Goal: Information Seeking & Learning: Learn about a topic

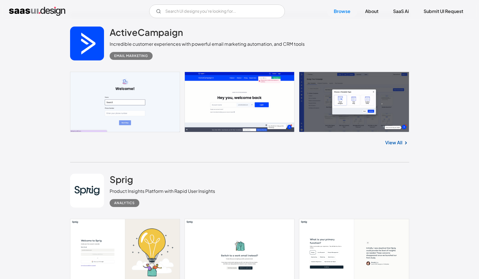
scroll to position [486, 0]
click at [370, 98] on link at bounding box center [239, 101] width 339 height 60
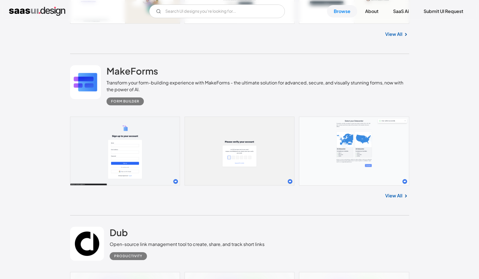
scroll to position [750, 0]
click at [128, 137] on link at bounding box center [239, 150] width 339 height 69
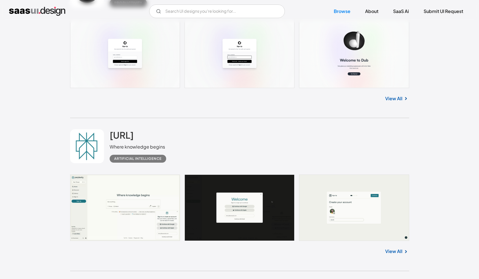
scroll to position [984, 0]
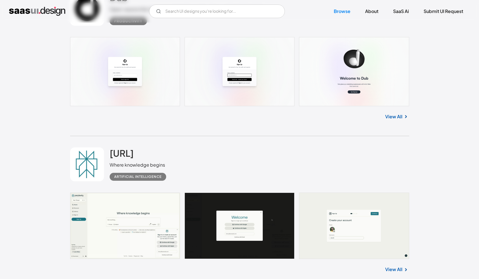
click at [123, 85] on link at bounding box center [239, 71] width 339 height 69
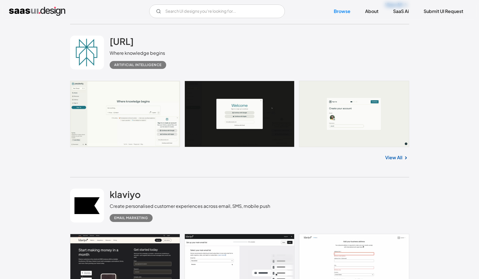
scroll to position [1097, 0]
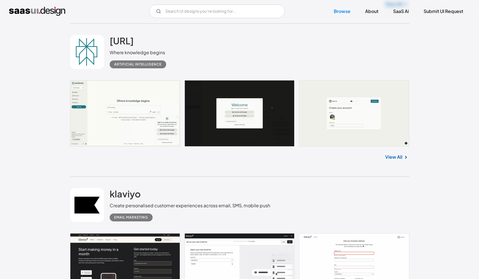
click at [115, 118] on link at bounding box center [239, 113] width 339 height 66
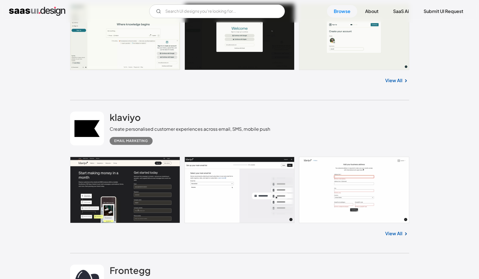
scroll to position [1176, 0]
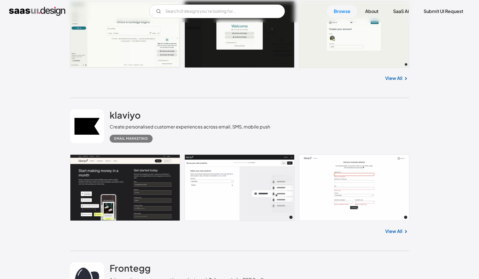
click at [126, 183] on link at bounding box center [239, 187] width 339 height 66
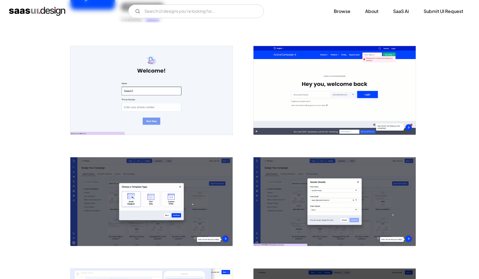
scroll to position [96, 0]
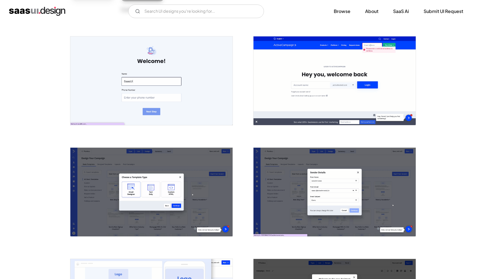
click at [213, 183] on img "open lightbox" at bounding box center [151, 192] width 162 height 89
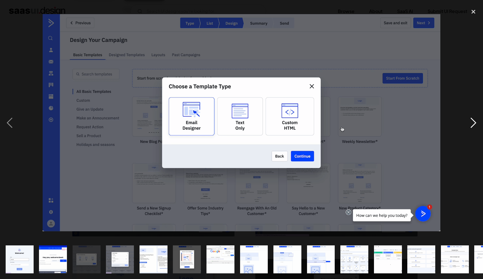
click at [469, 128] on div "next image" at bounding box center [473, 123] width 19 height 234
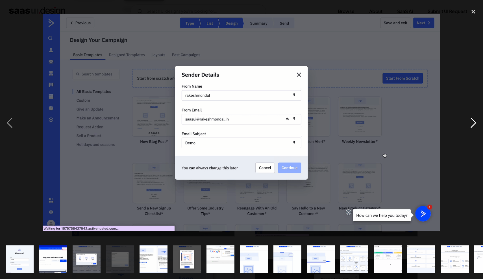
click at [469, 128] on div "next image" at bounding box center [473, 123] width 19 height 234
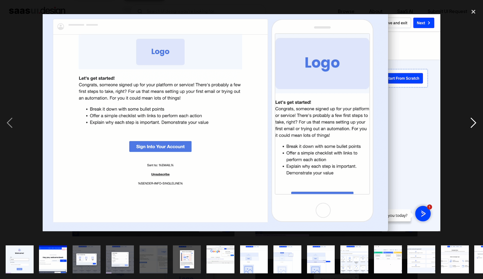
click at [469, 128] on div "next image" at bounding box center [473, 123] width 19 height 234
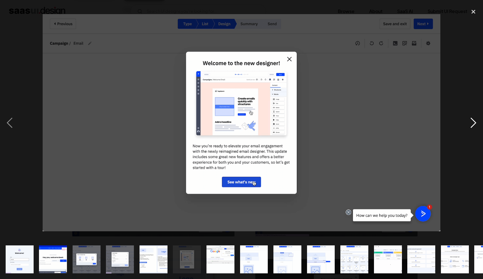
click at [471, 127] on div "next image" at bounding box center [473, 123] width 19 height 234
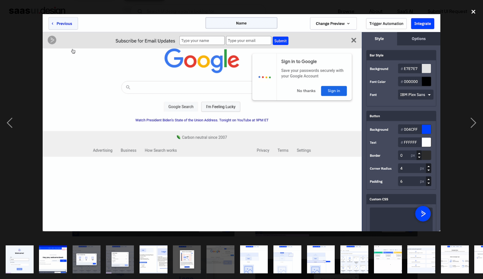
click at [472, 12] on div "close lightbox" at bounding box center [473, 12] width 19 height 12
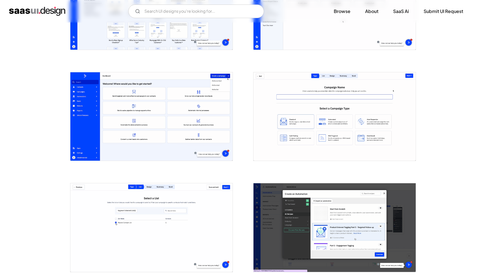
scroll to position [728, 0]
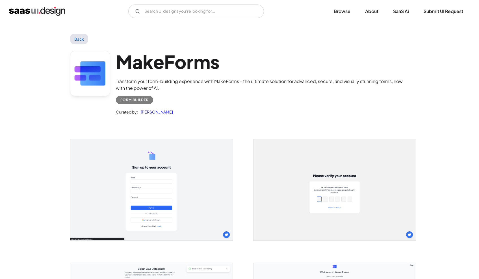
click at [156, 169] on img "open lightbox" at bounding box center [151, 189] width 162 height 101
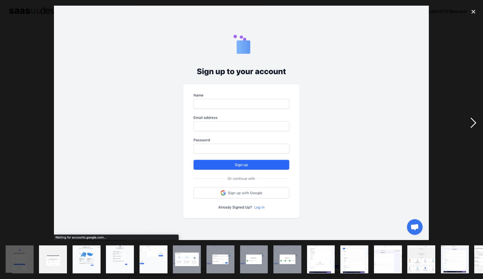
click at [471, 124] on div "next image" at bounding box center [473, 123] width 19 height 234
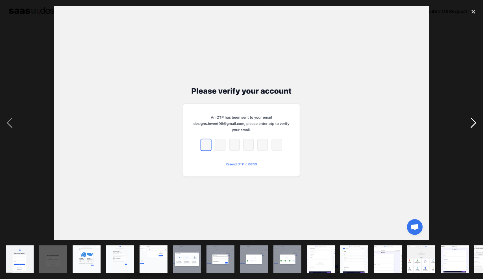
click at [471, 124] on div "next image" at bounding box center [473, 123] width 19 height 234
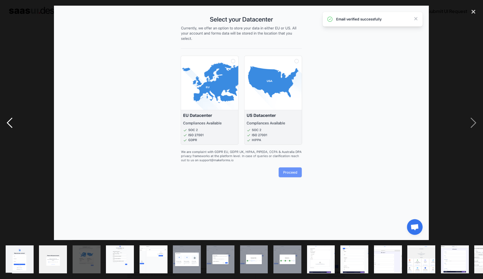
click at [12, 125] on div "previous image" at bounding box center [9, 123] width 19 height 234
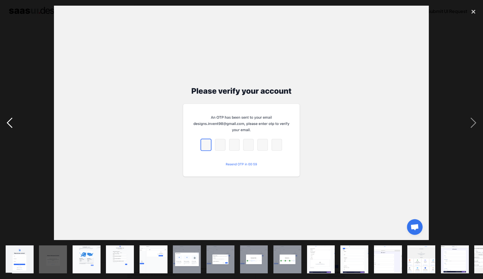
click at [11, 126] on div "previous image" at bounding box center [9, 123] width 19 height 234
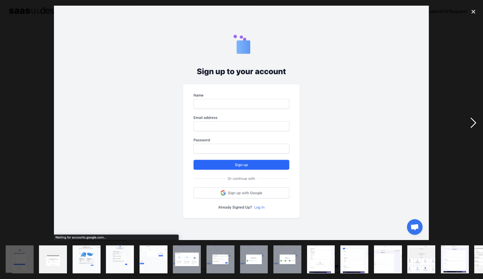
click at [476, 122] on div "next image" at bounding box center [473, 123] width 19 height 234
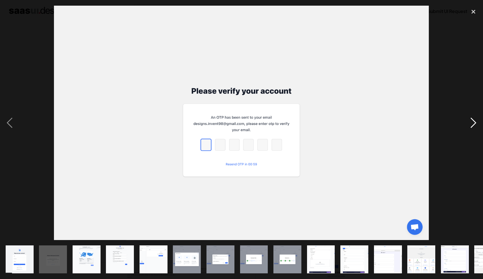
click at [476, 122] on div "next image" at bounding box center [473, 123] width 19 height 234
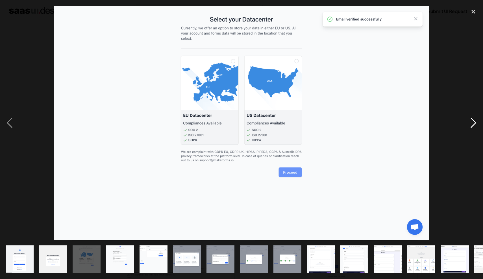
click at [476, 122] on div "next image" at bounding box center [473, 123] width 19 height 234
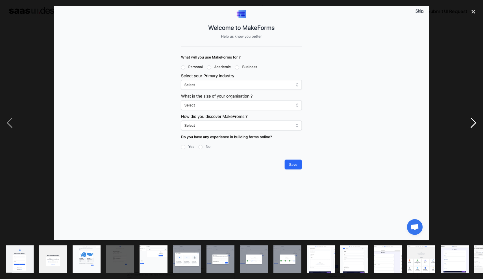
click at [476, 122] on div "next image" at bounding box center [473, 123] width 19 height 234
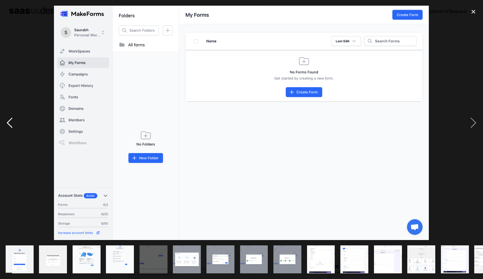
click at [12, 126] on div "previous image" at bounding box center [9, 123] width 19 height 234
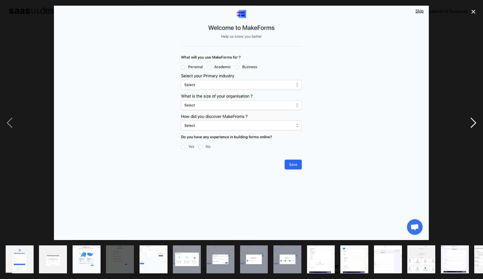
click at [472, 123] on div "next image" at bounding box center [473, 123] width 19 height 234
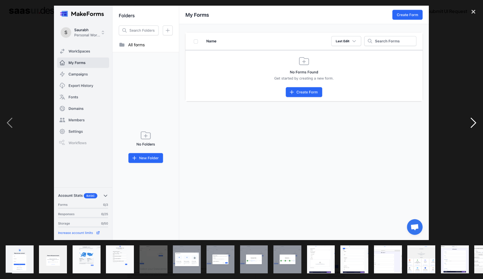
click at [472, 124] on div "next image" at bounding box center [473, 123] width 19 height 234
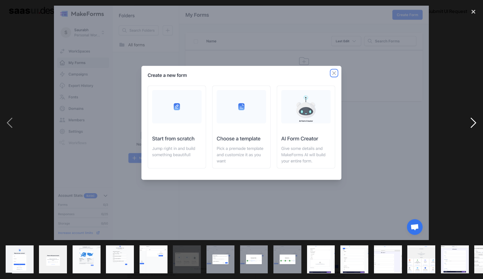
click at [471, 124] on div "next image" at bounding box center [473, 123] width 19 height 234
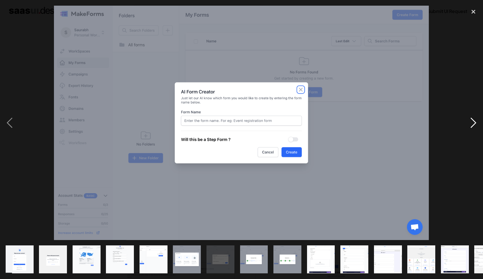
click at [471, 124] on div "next image" at bounding box center [473, 123] width 19 height 234
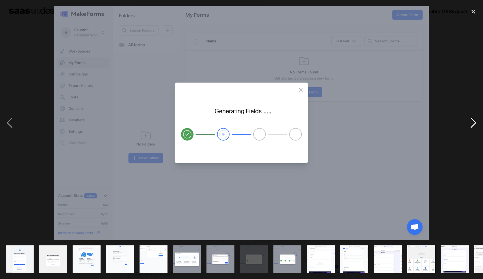
click at [471, 124] on div "next image" at bounding box center [473, 123] width 19 height 234
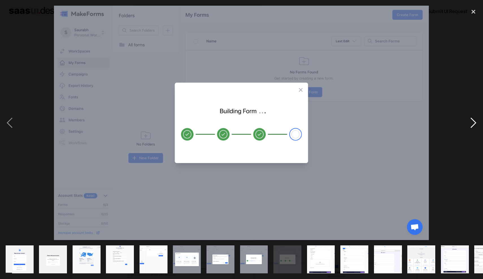
click at [471, 124] on div "next image" at bounding box center [473, 123] width 19 height 234
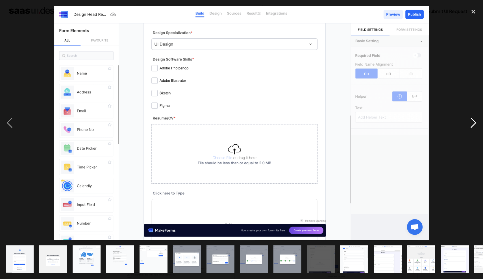
click at [471, 124] on div "next image" at bounding box center [473, 123] width 19 height 234
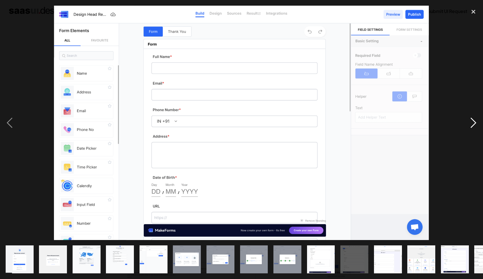
click at [471, 124] on div "next image" at bounding box center [473, 123] width 19 height 234
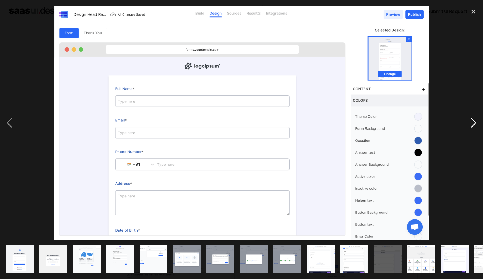
click at [471, 124] on div "next image" at bounding box center [473, 123] width 19 height 234
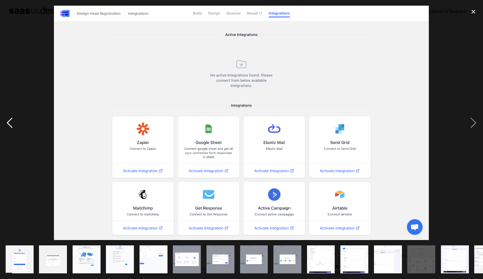
click at [10, 123] on div "previous image" at bounding box center [9, 123] width 19 height 234
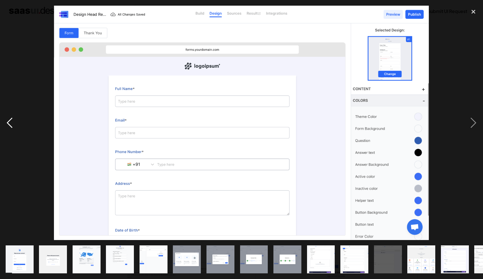
click at [10, 123] on div "previous image" at bounding box center [9, 123] width 19 height 234
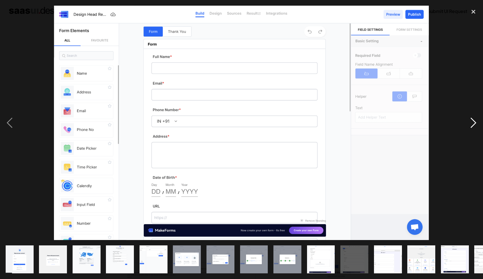
click at [470, 124] on div "next image" at bounding box center [473, 123] width 19 height 234
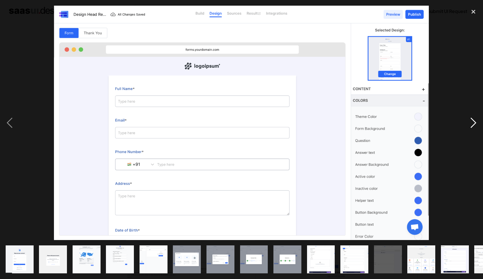
click at [470, 124] on div "next image" at bounding box center [473, 123] width 19 height 234
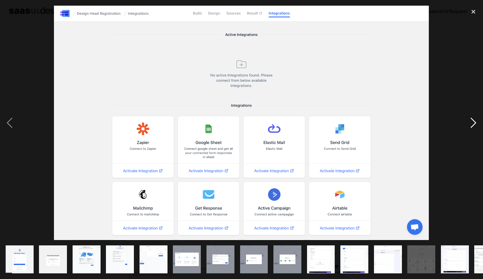
click at [470, 124] on div "next image" at bounding box center [473, 123] width 19 height 234
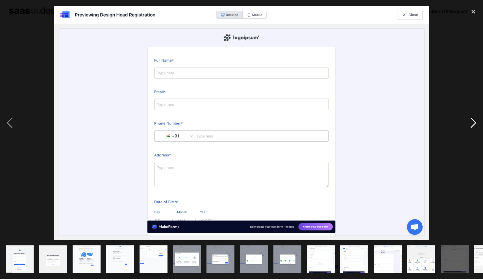
click at [470, 124] on div "next image" at bounding box center [473, 123] width 19 height 234
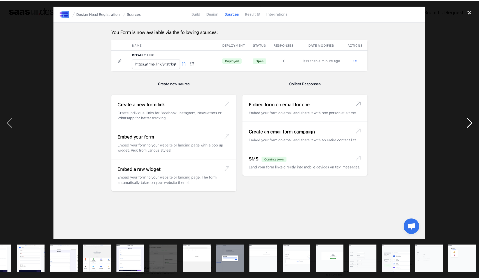
scroll to position [0, 326]
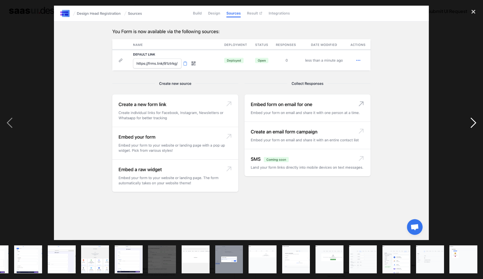
click at [470, 124] on div "next image" at bounding box center [473, 123] width 19 height 234
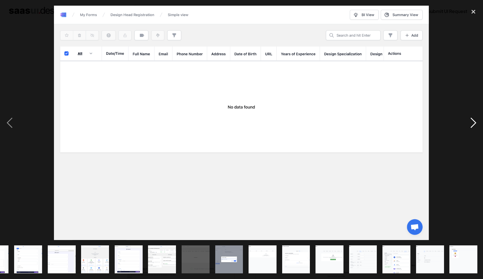
click at [472, 122] on div "next image" at bounding box center [473, 123] width 19 height 234
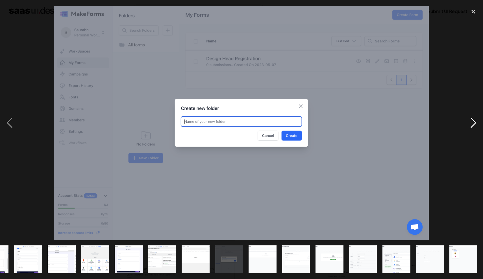
click at [472, 122] on div "next image" at bounding box center [473, 123] width 19 height 234
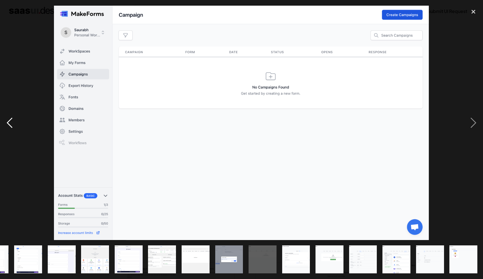
click at [15, 127] on div "previous image" at bounding box center [9, 123] width 19 height 234
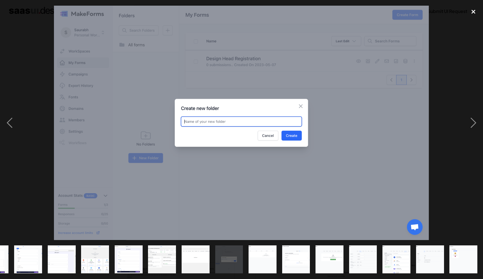
click at [470, 10] on div "close lightbox" at bounding box center [473, 12] width 19 height 12
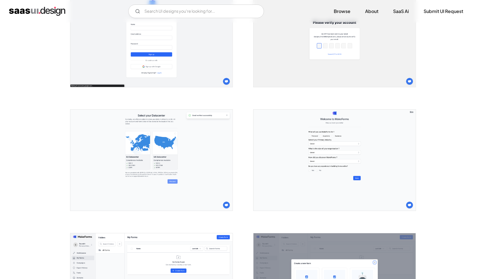
scroll to position [157, 0]
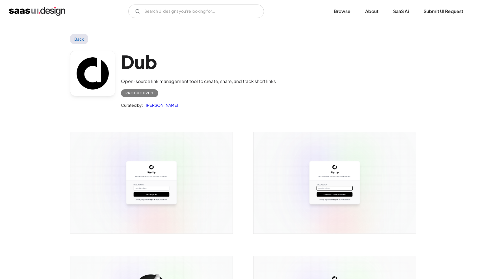
click at [207, 169] on img "open lightbox" at bounding box center [151, 182] width 162 height 101
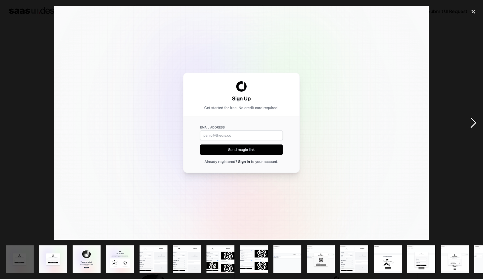
click at [471, 123] on div "next image" at bounding box center [473, 123] width 19 height 234
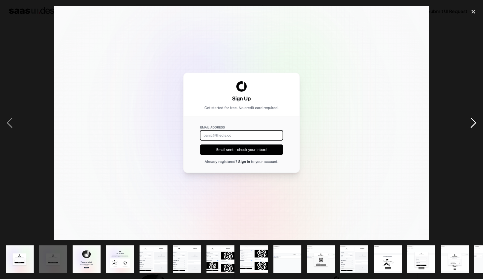
click at [471, 123] on div "next image" at bounding box center [473, 123] width 19 height 234
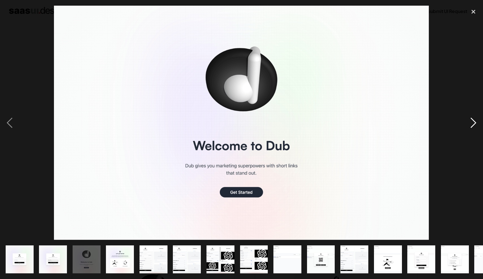
click at [471, 123] on div "next image" at bounding box center [473, 123] width 19 height 234
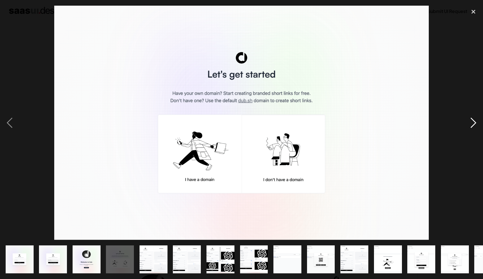
click at [471, 123] on div "next image" at bounding box center [473, 123] width 19 height 234
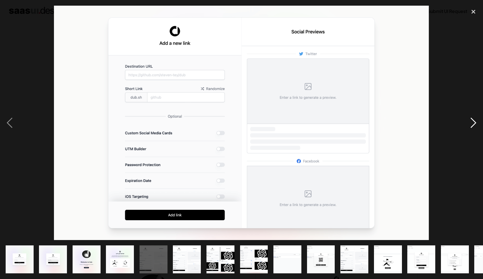
click at [471, 123] on div "next image" at bounding box center [473, 123] width 19 height 234
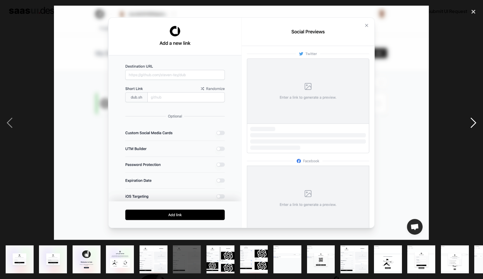
click at [471, 123] on div "next image" at bounding box center [473, 123] width 19 height 234
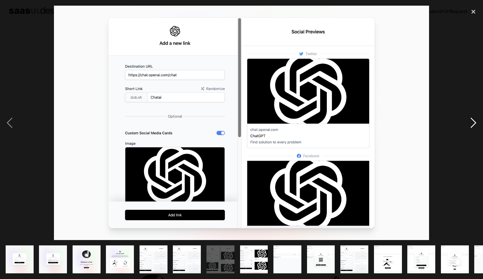
click at [471, 123] on div "next image" at bounding box center [473, 123] width 19 height 234
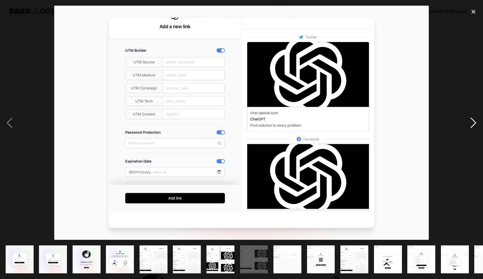
click at [471, 123] on div "next image" at bounding box center [473, 123] width 19 height 234
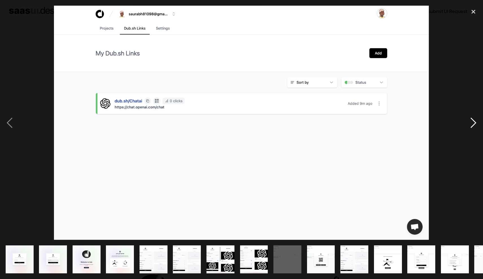
click at [471, 123] on div "next image" at bounding box center [473, 123] width 19 height 234
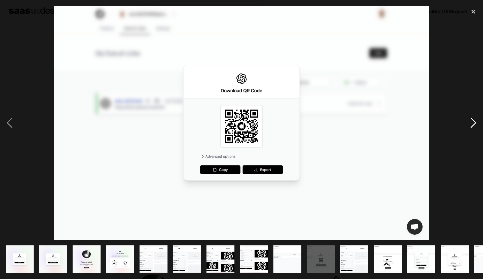
click at [471, 123] on div "next image" at bounding box center [473, 123] width 19 height 234
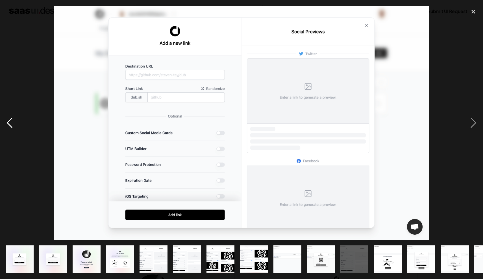
click at [9, 127] on div "previous image" at bounding box center [9, 123] width 19 height 234
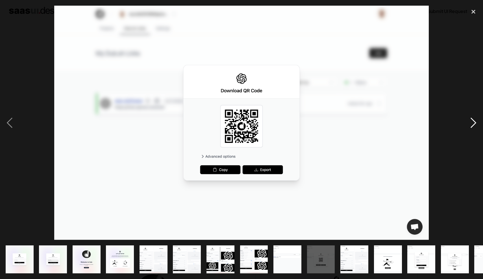
click at [476, 127] on div "next image" at bounding box center [473, 123] width 19 height 234
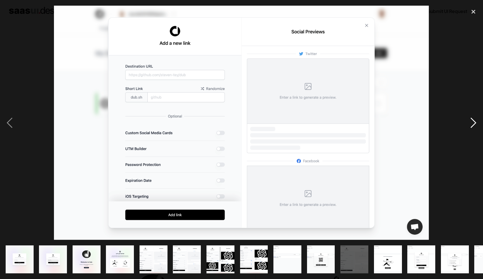
click at [476, 127] on div "next image" at bounding box center [473, 123] width 19 height 234
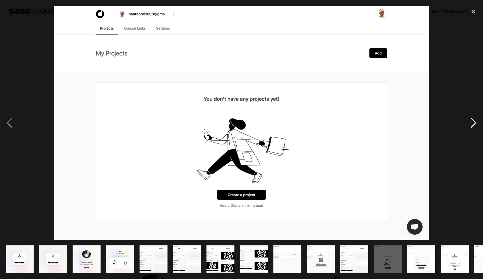
click at [476, 127] on div "next image" at bounding box center [473, 123] width 19 height 234
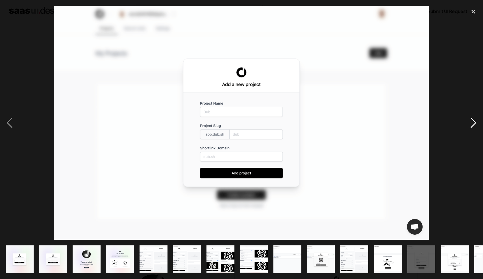
click at [476, 127] on div "next image" at bounding box center [473, 123] width 19 height 234
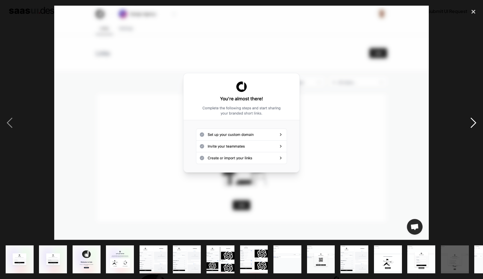
click at [476, 127] on div "next image" at bounding box center [473, 123] width 19 height 234
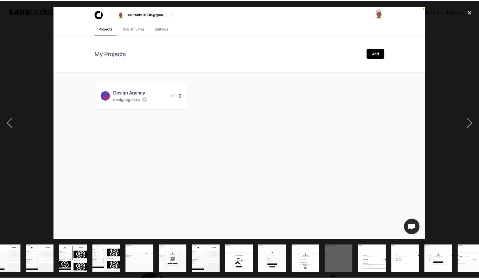
scroll to position [0, 159]
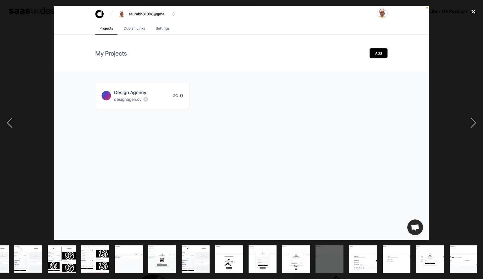
click at [472, 12] on div "close lightbox" at bounding box center [473, 12] width 19 height 12
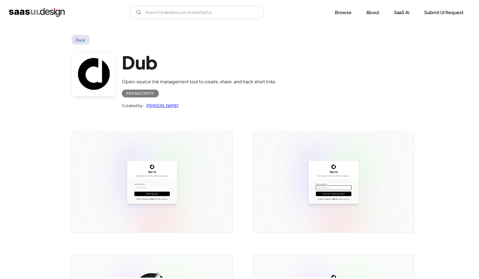
scroll to position [0, 0]
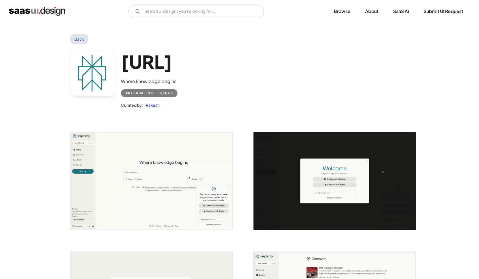
click at [206, 167] on img "open lightbox" at bounding box center [151, 180] width 162 height 97
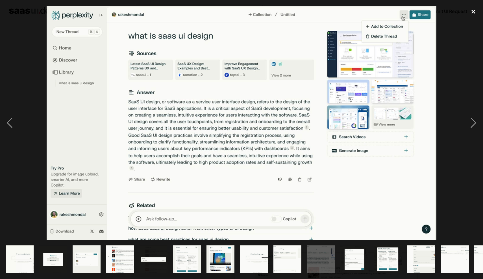
click at [474, 11] on div "close lightbox" at bounding box center [473, 12] width 19 height 12
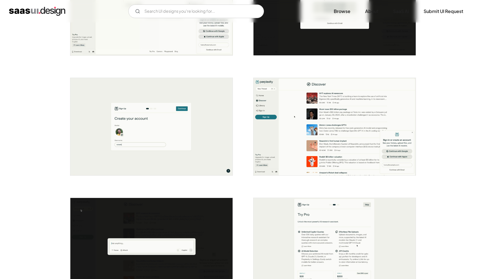
scroll to position [176, 0]
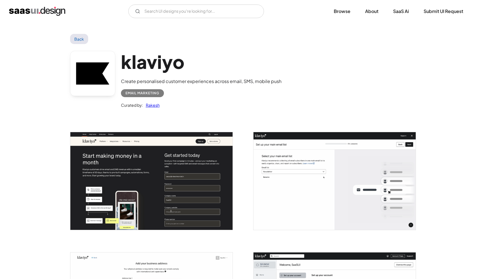
click at [126, 183] on img "open lightbox" at bounding box center [151, 180] width 162 height 97
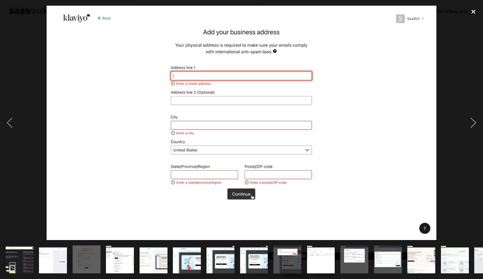
click at [470, 15] on div "close lightbox" at bounding box center [473, 12] width 19 height 12
